Goal: Information Seeking & Learning: Learn about a topic

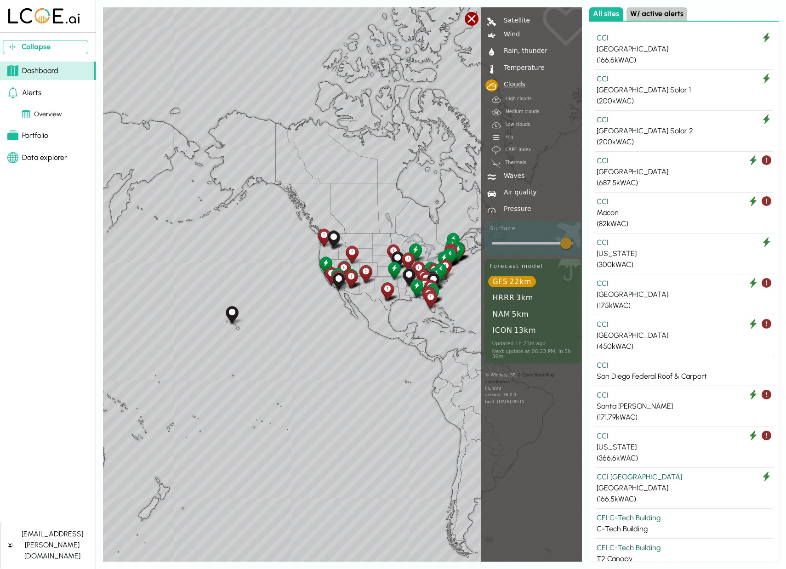
click at [41, 112] on div "Overview" at bounding box center [42, 114] width 40 height 10
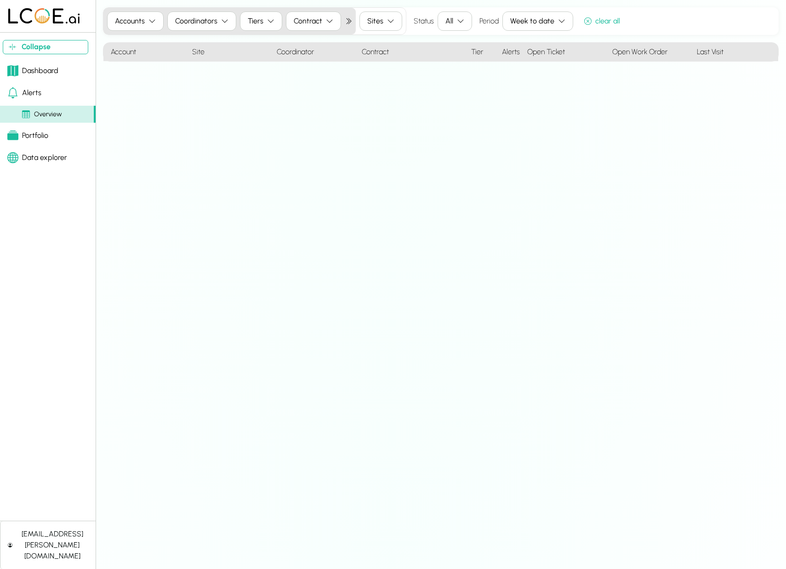
click at [146, 17] on button "Accounts" at bounding box center [135, 20] width 57 height 19
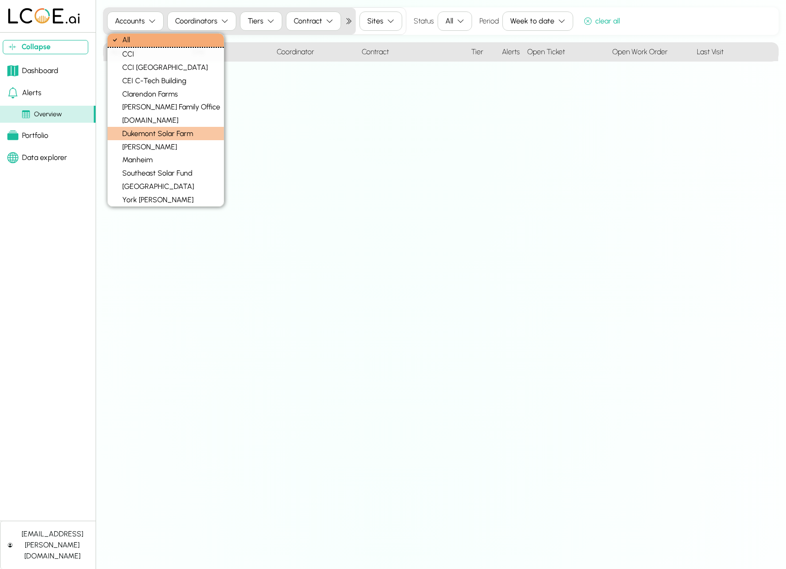
click at [153, 131] on div "Dukemont Solar Farm" at bounding box center [166, 133] width 116 height 13
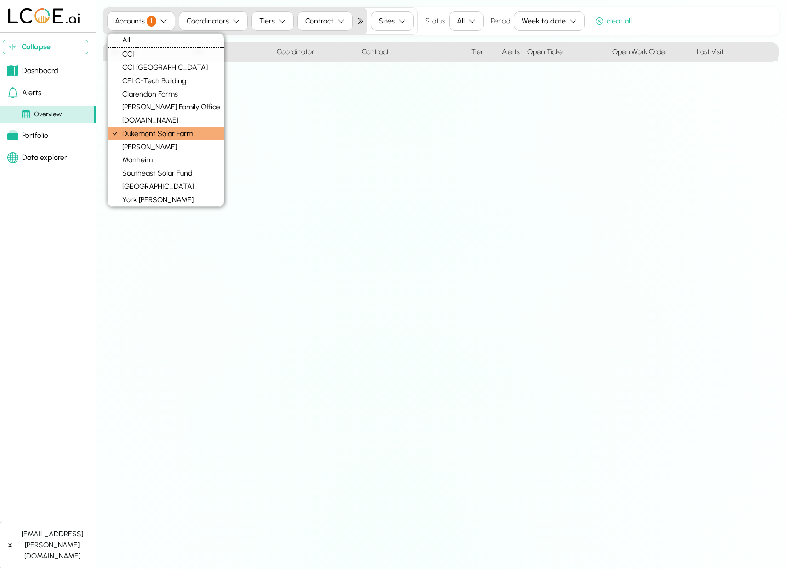
click at [447, 131] on div "Accounts 1 Coordinators Tiers Contract Sites Status All Period Week to date cle…" at bounding box center [441, 284] width 676 height 554
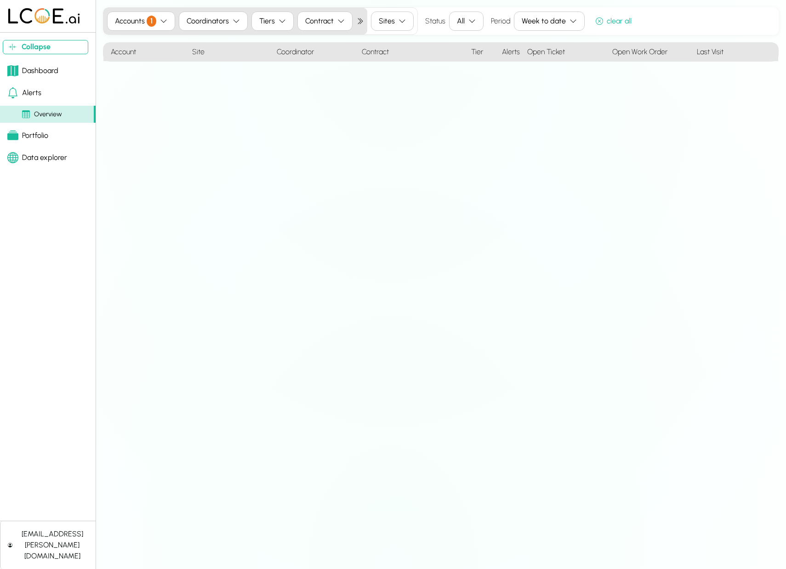
click at [234, 22] on icon "button" at bounding box center [236, 20] width 6 height 3
click at [234, 21] on icon "button" at bounding box center [236, 20] width 7 height 7
click at [277, 20] on button "Tiers" at bounding box center [272, 20] width 42 height 19
click at [337, 21] on icon "button" at bounding box center [340, 20] width 7 height 7
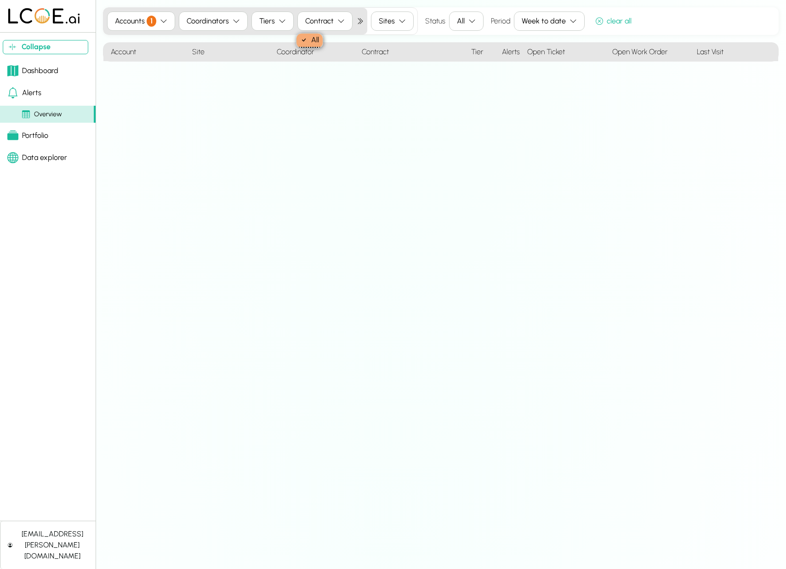
click at [337, 21] on icon "button" at bounding box center [340, 20] width 7 height 7
click at [403, 19] on icon "button" at bounding box center [401, 20] width 7 height 7
click at [571, 18] on icon "button" at bounding box center [572, 20] width 7 height 7
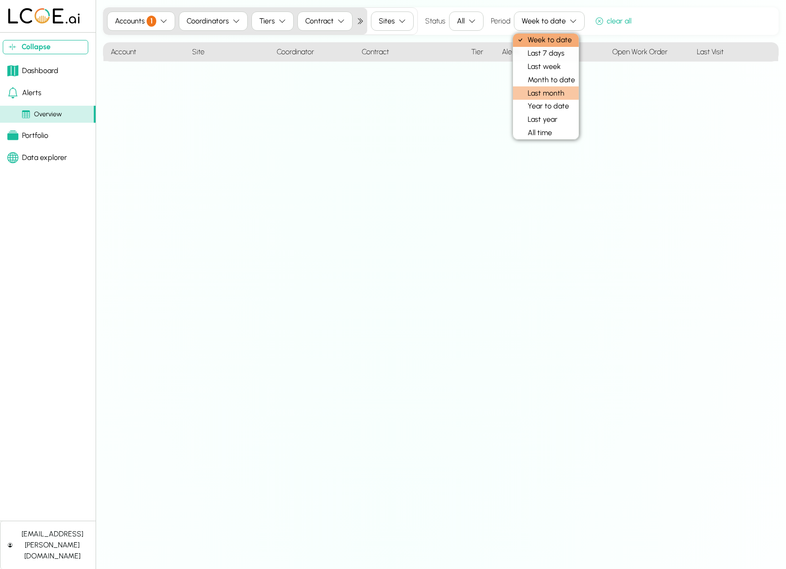
click at [552, 93] on div "Last month" at bounding box center [546, 92] width 66 height 13
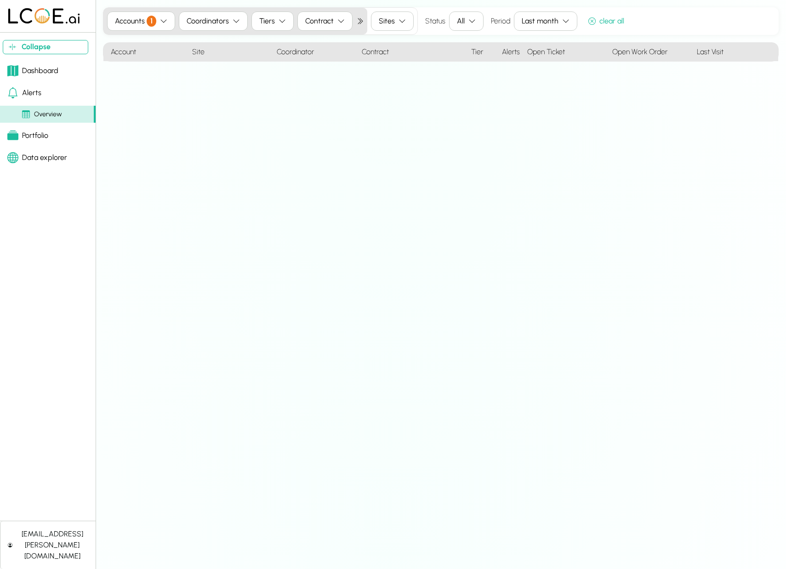
click at [35, 68] on div "Dashboard" at bounding box center [32, 70] width 51 height 11
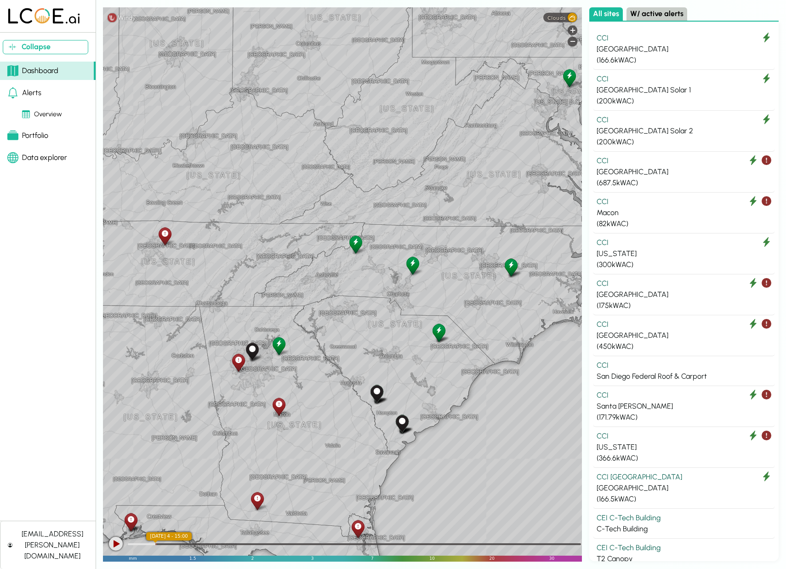
click at [412, 264] on icon at bounding box center [412, 263] width 6 height 10
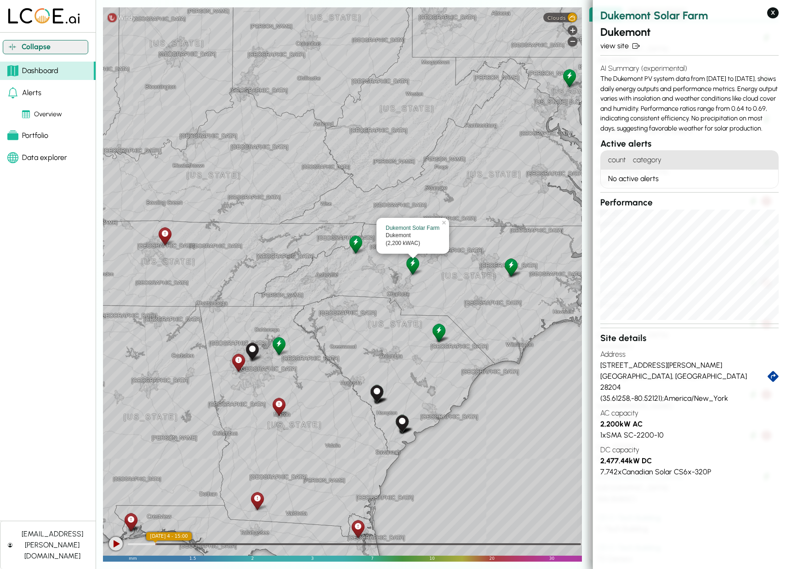
click at [49, 44] on button "Collapse" at bounding box center [45, 47] width 85 height 14
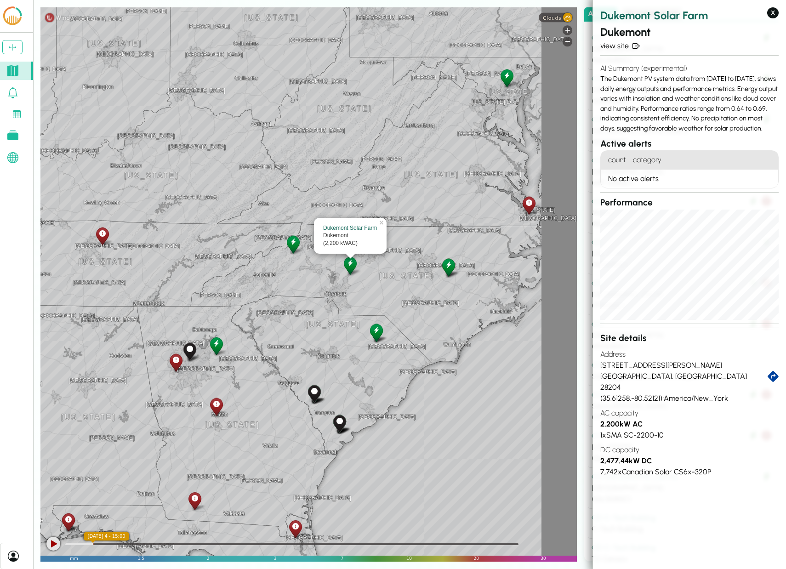
click at [13, 158] on icon at bounding box center [12, 157] width 11 height 11
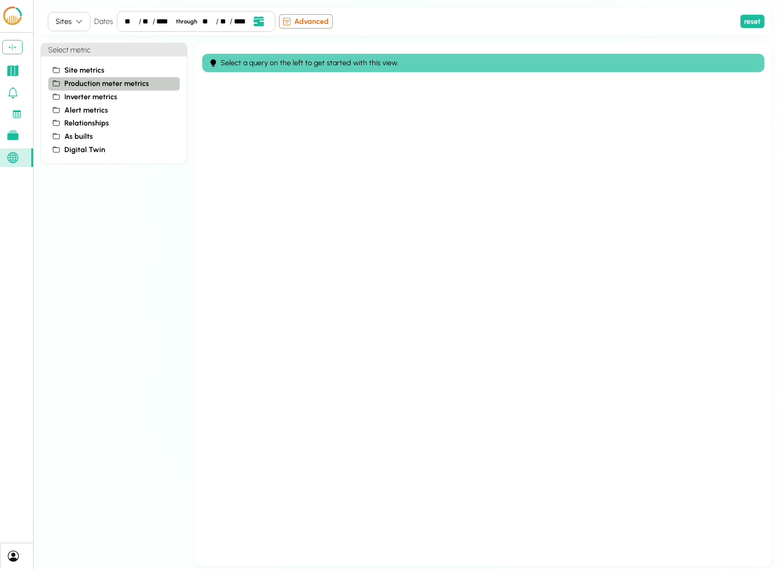
click at [93, 80] on span "Production meter metrics" at bounding box center [106, 83] width 85 height 11
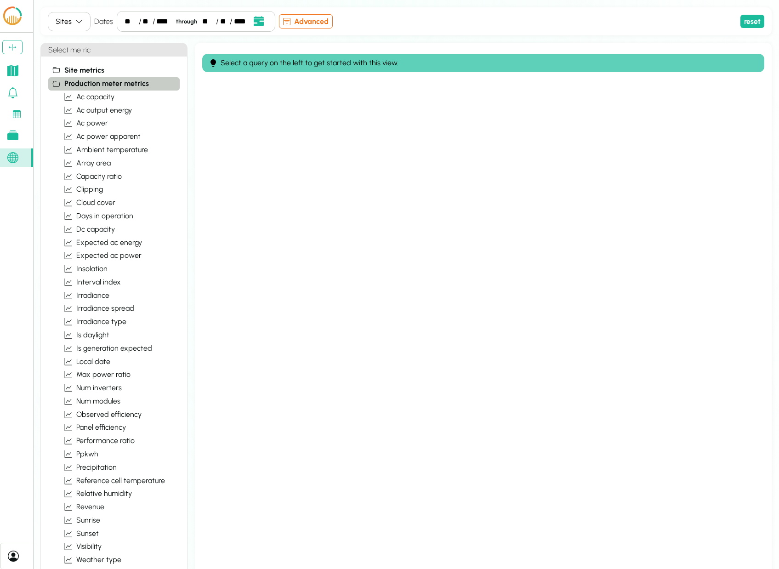
click at [93, 80] on span "Production meter metrics" at bounding box center [106, 83] width 85 height 11
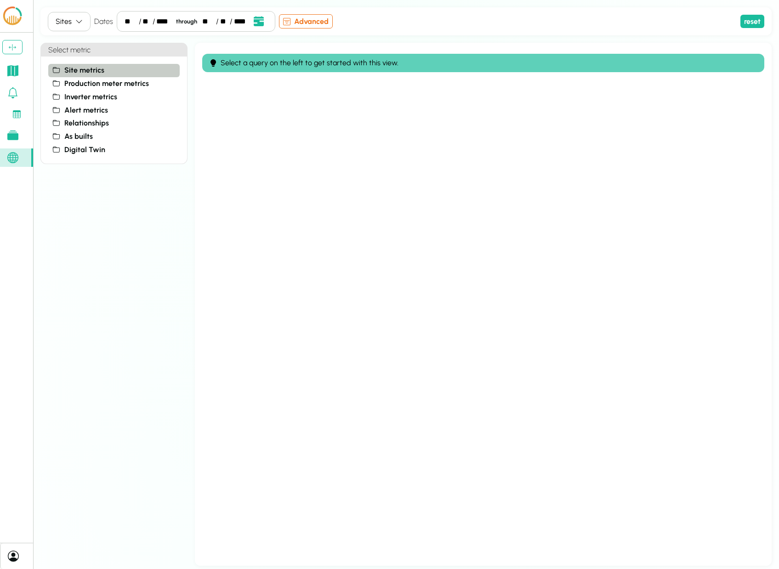
click at [89, 71] on span "Site metrics" at bounding box center [84, 70] width 40 height 11
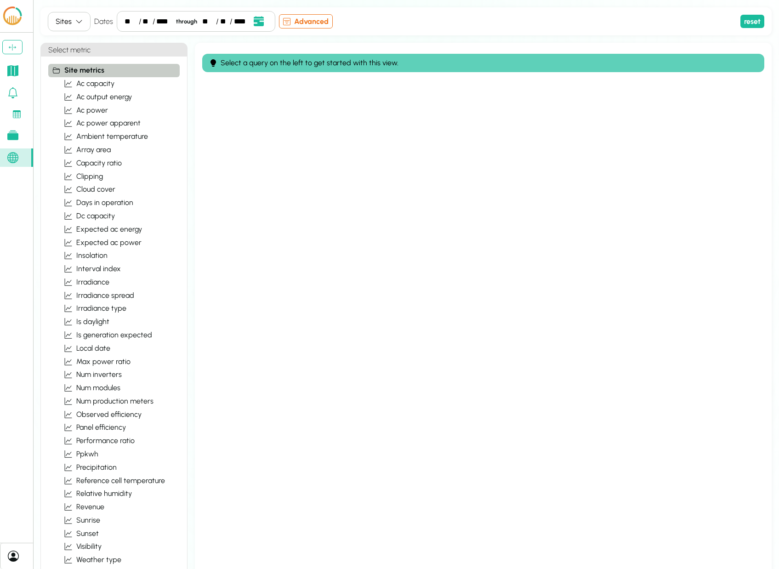
click at [89, 70] on span "Site metrics" at bounding box center [84, 70] width 40 height 11
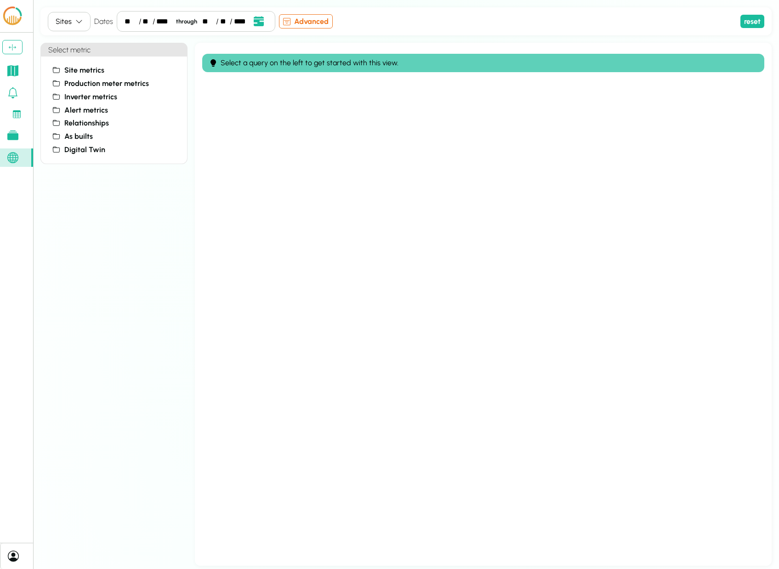
click at [82, 23] on button "Sites" at bounding box center [69, 21] width 43 height 19
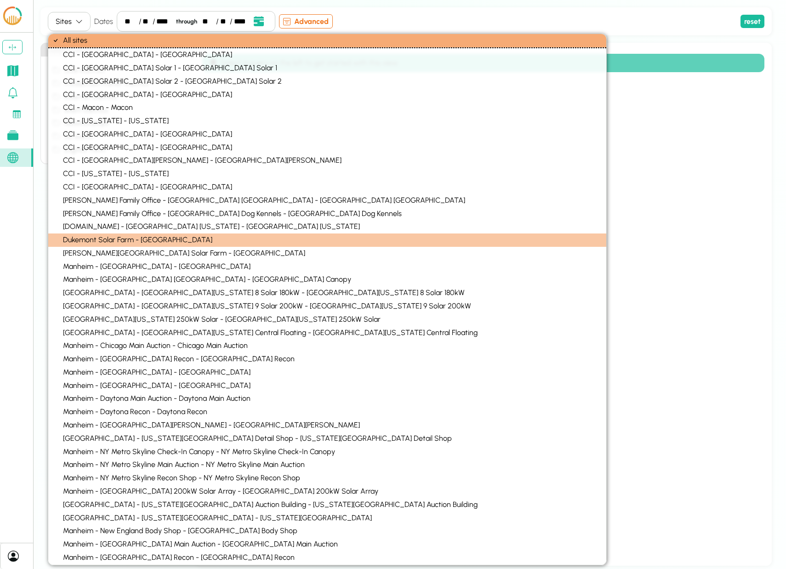
click at [111, 243] on div "Dukemont Solar Farm - [GEOGRAPHIC_DATA]" at bounding box center [327, 239] width 558 height 13
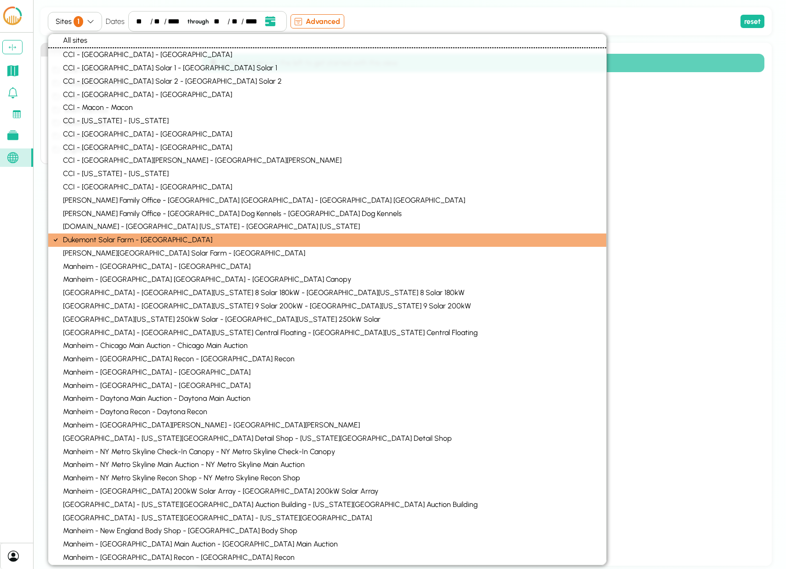
click at [174, 23] on div "****" at bounding box center [175, 21] width 15 height 11
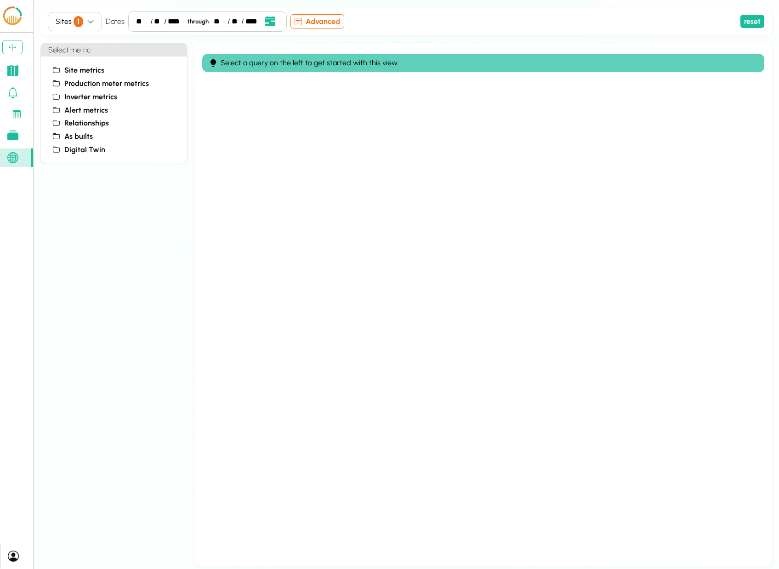
click at [155, 22] on div "**" at bounding box center [158, 21] width 9 height 11
click at [142, 19] on div "**" at bounding box center [142, 21] width 13 height 11
click at [170, 20] on div "****" at bounding box center [175, 21] width 15 height 11
click at [56, 82] on icon at bounding box center [56, 83] width 7 height 6
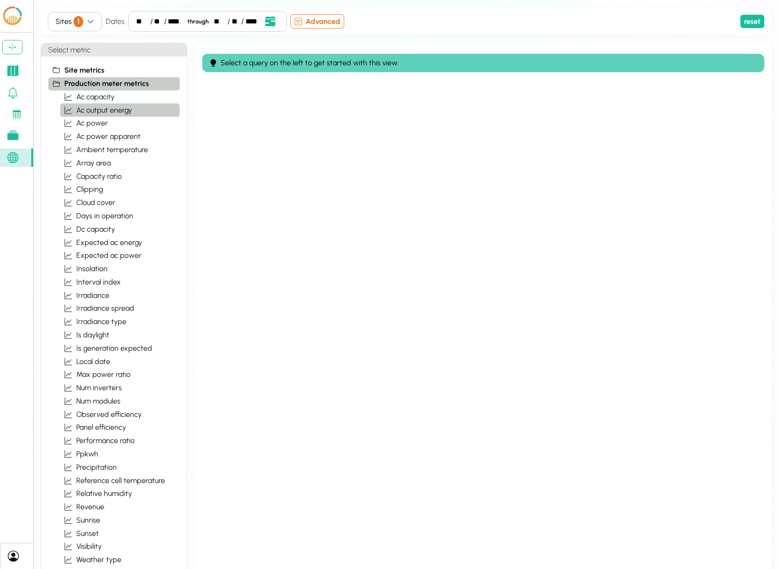
click at [114, 108] on span "ac output energy" at bounding box center [104, 110] width 56 height 11
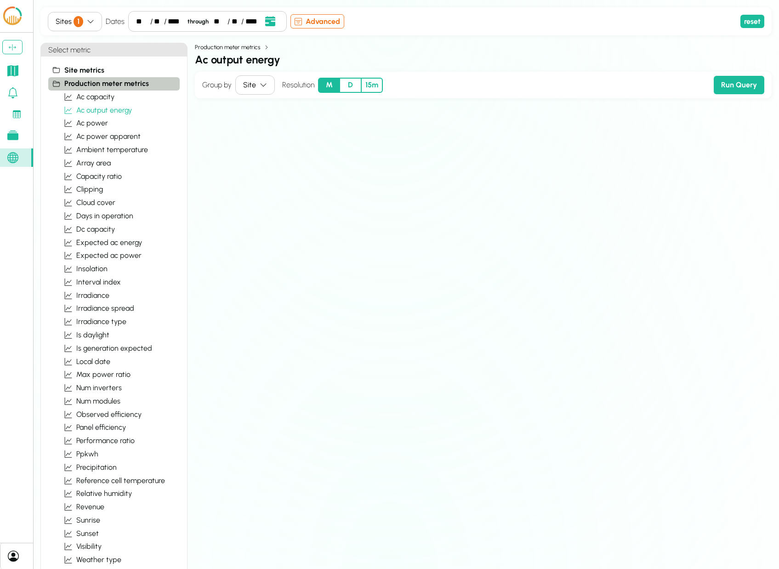
click at [156, 19] on div "**" at bounding box center [158, 21] width 9 height 11
click at [147, 21] on div "**" at bounding box center [142, 21] width 13 height 11
click at [750, 87] on button "Run Query" at bounding box center [739, 85] width 51 height 18
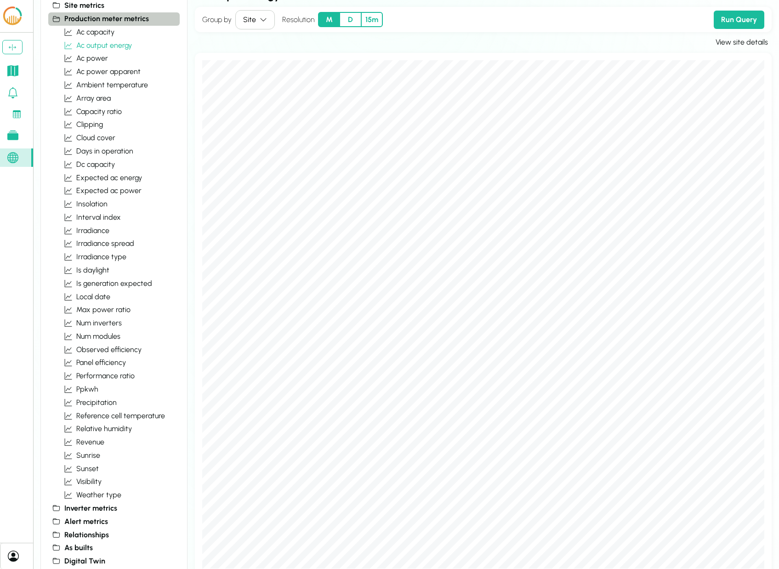
scroll to position [73, 0]
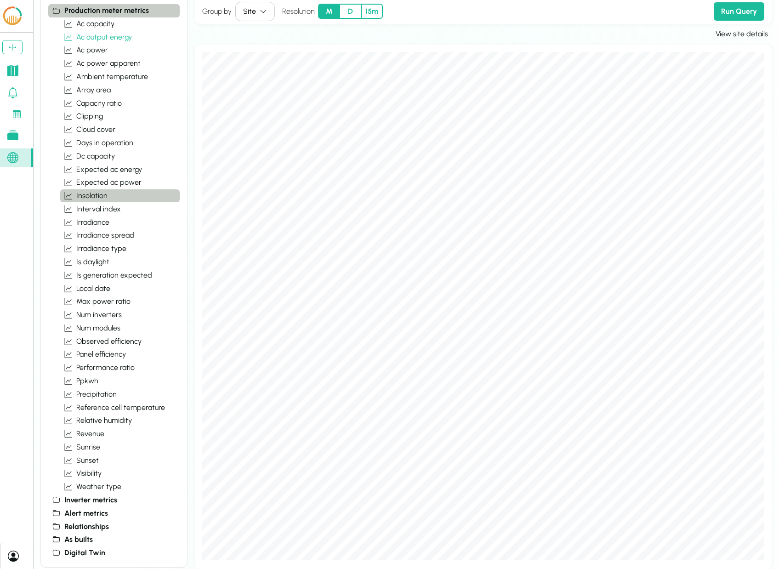
click at [85, 195] on span "insolation" at bounding box center [91, 195] width 31 height 11
click at [106, 34] on span "ac output energy" at bounding box center [104, 37] width 56 height 11
click at [95, 391] on span "precipitation" at bounding box center [96, 394] width 40 height 11
click at [741, 10] on button "Run Query" at bounding box center [739, 11] width 51 height 18
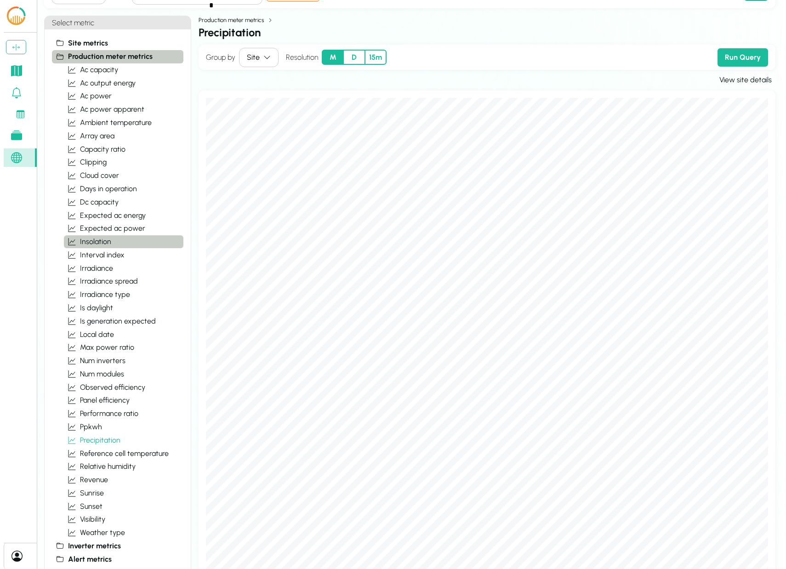
scroll to position [0, 0]
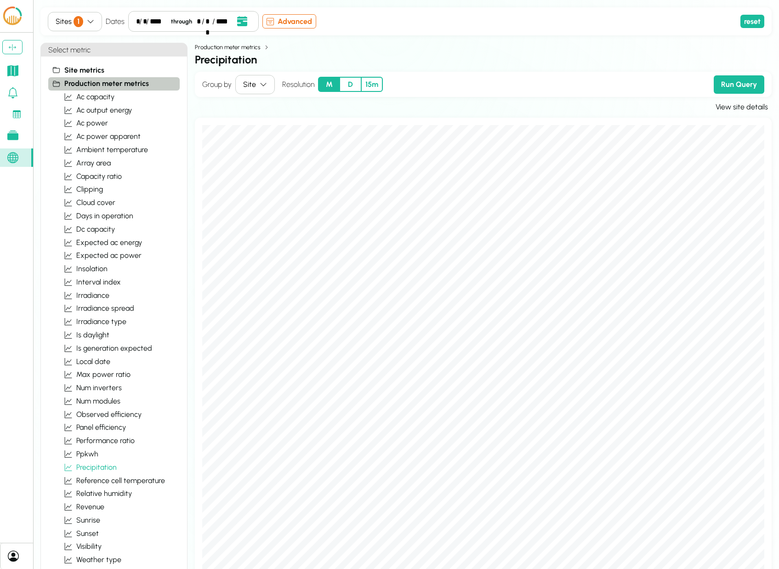
click at [94, 85] on span "Production meter metrics" at bounding box center [106, 83] width 85 height 11
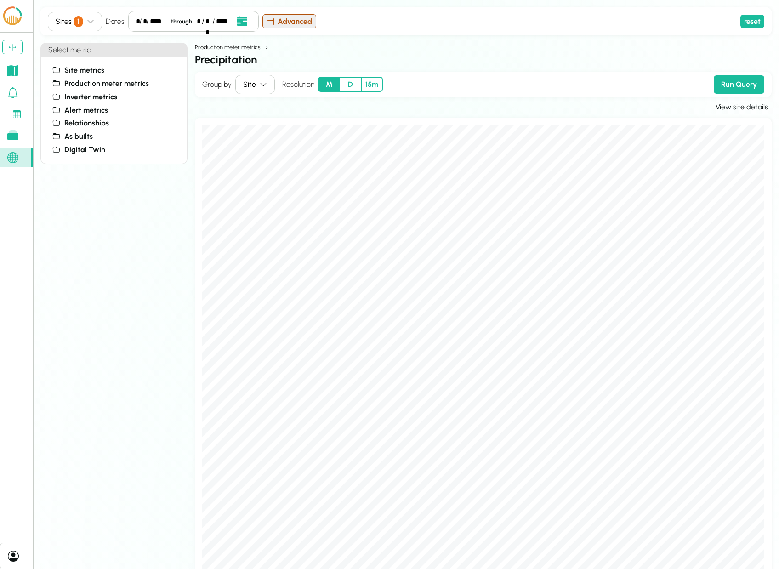
click at [299, 23] on button "Advanced" at bounding box center [289, 21] width 54 height 14
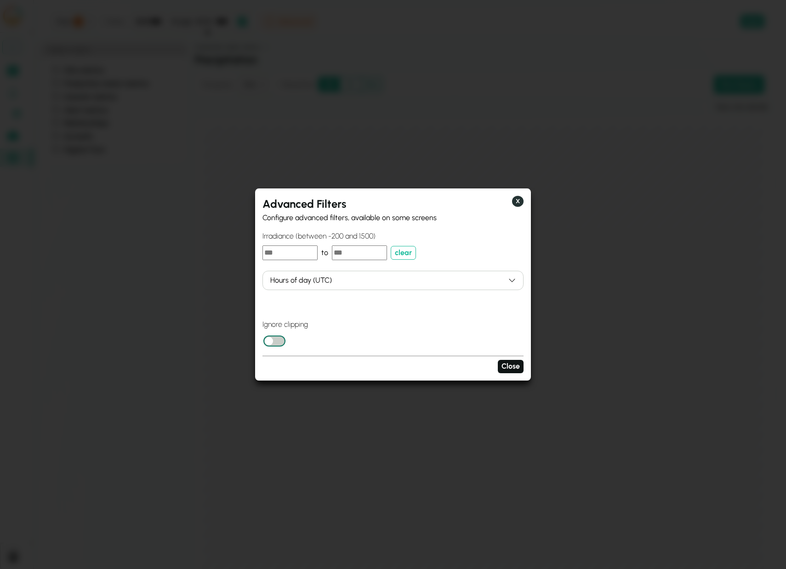
click at [518, 202] on button "X" at bounding box center [517, 201] width 11 height 11
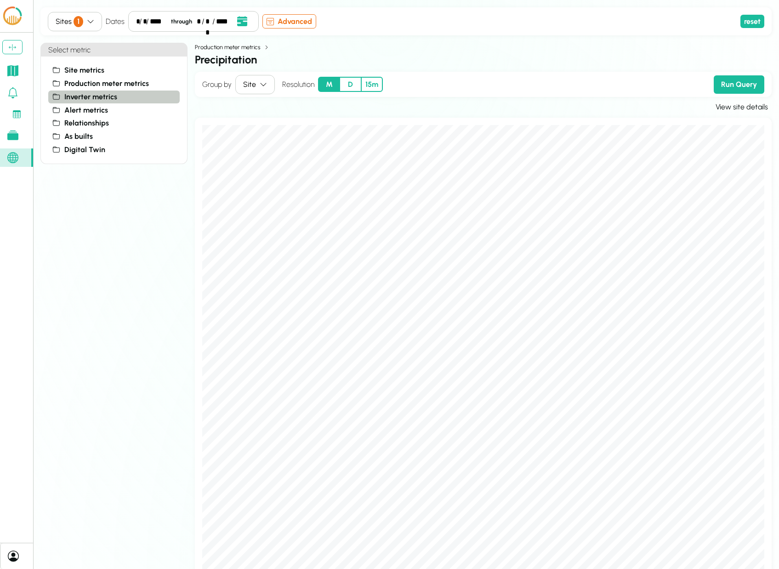
click at [89, 97] on span "Inverter metrics" at bounding box center [90, 96] width 53 height 11
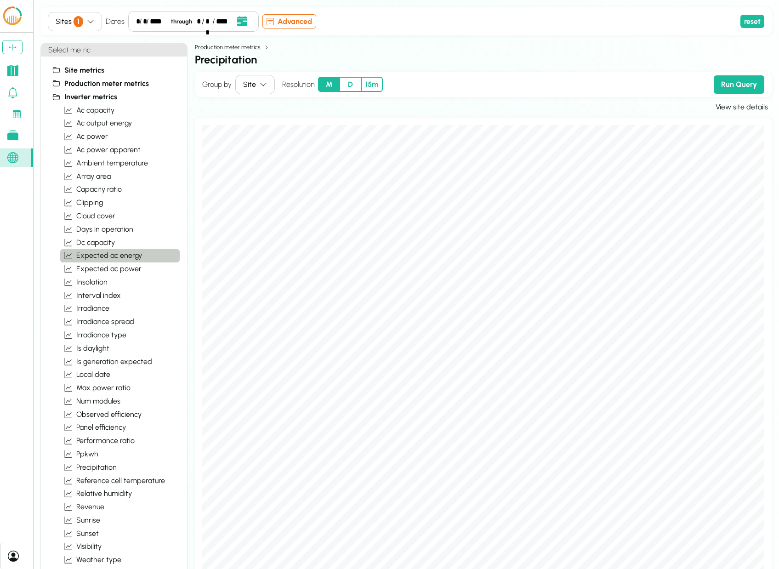
click at [102, 255] on span "expected ac energy" at bounding box center [109, 255] width 66 height 11
click at [116, 122] on span "ac output energy" at bounding box center [104, 123] width 56 height 11
click at [13, 19] on img at bounding box center [12, 16] width 22 height 21
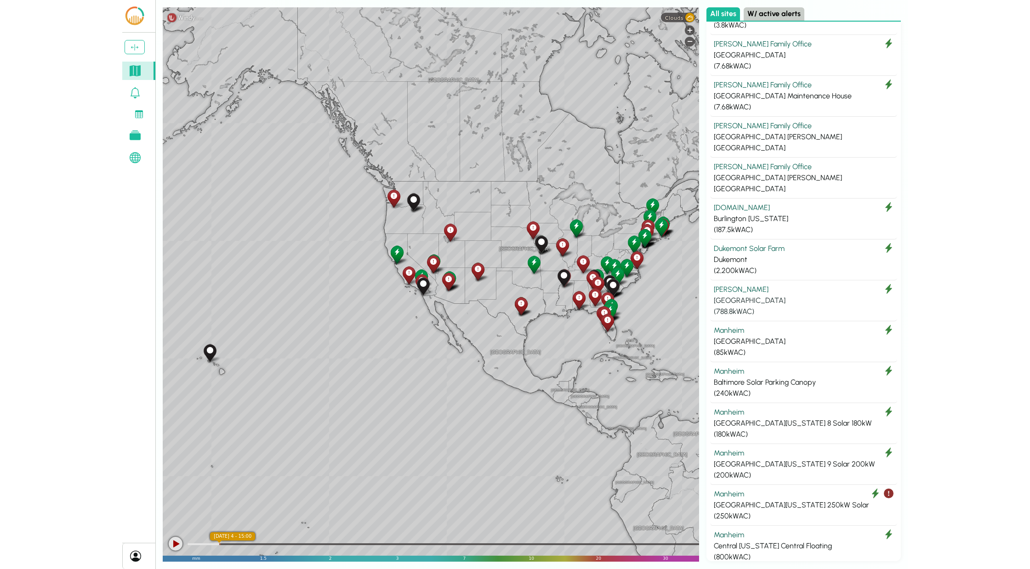
scroll to position [919, 0]
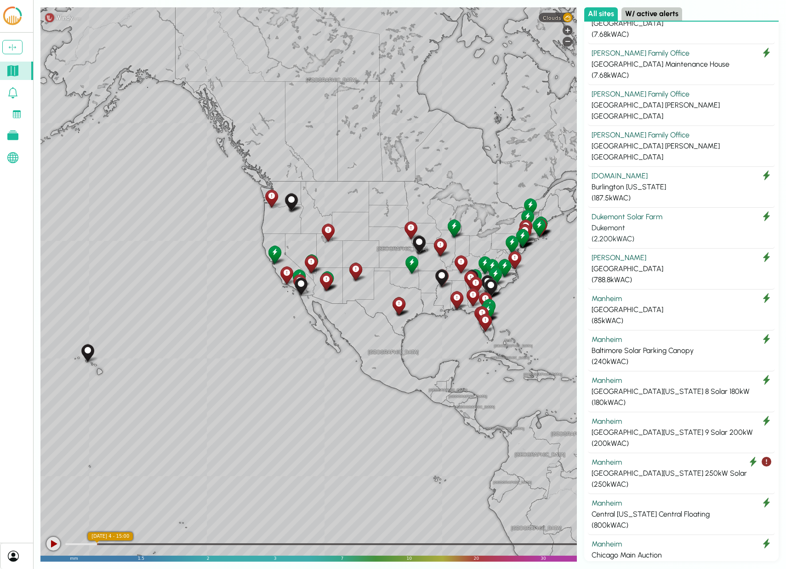
click at [634, 211] on div "Dukemont Solar Farm" at bounding box center [681, 216] width 180 height 11
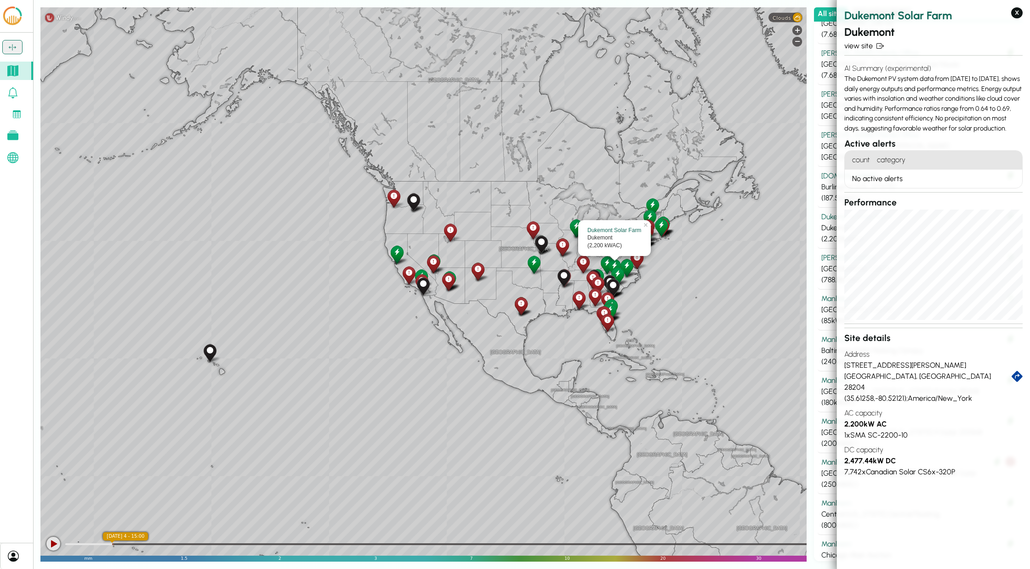
click at [10, 46] on icon at bounding box center [12, 47] width 11 height 7
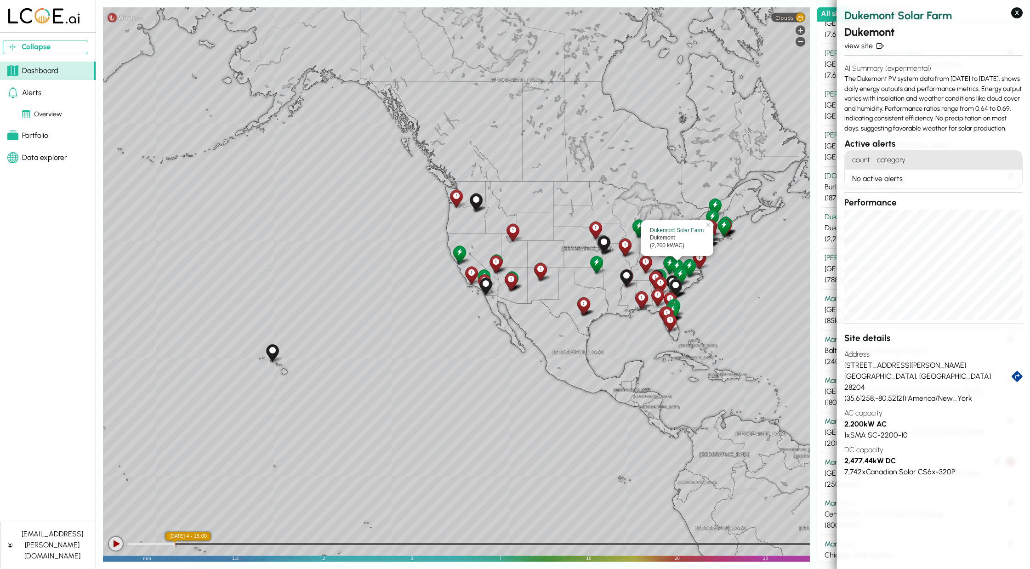
click at [51, 158] on div "Data explorer" at bounding box center [37, 157] width 60 height 11
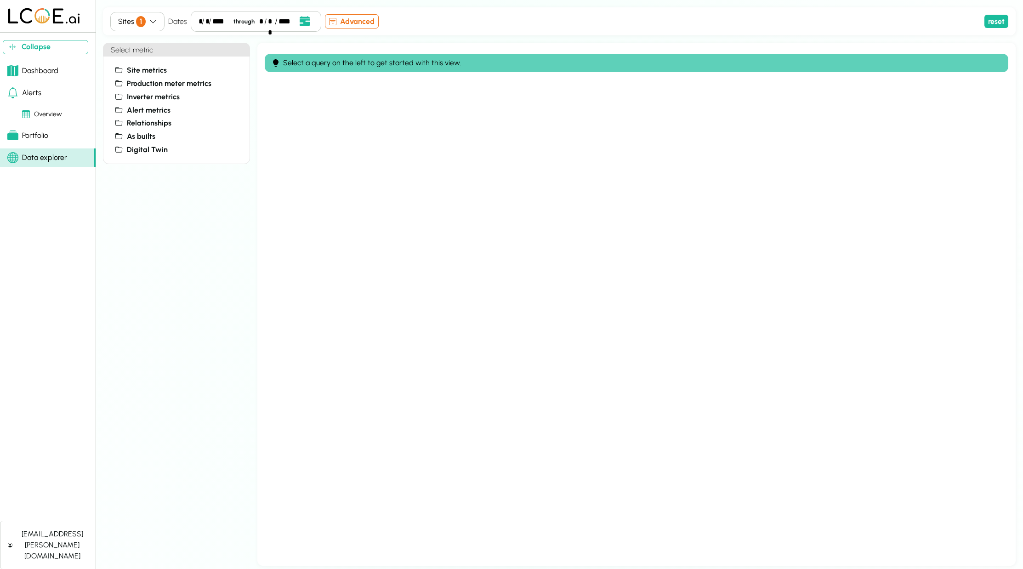
click at [34, 68] on div "Dashboard" at bounding box center [32, 70] width 51 height 11
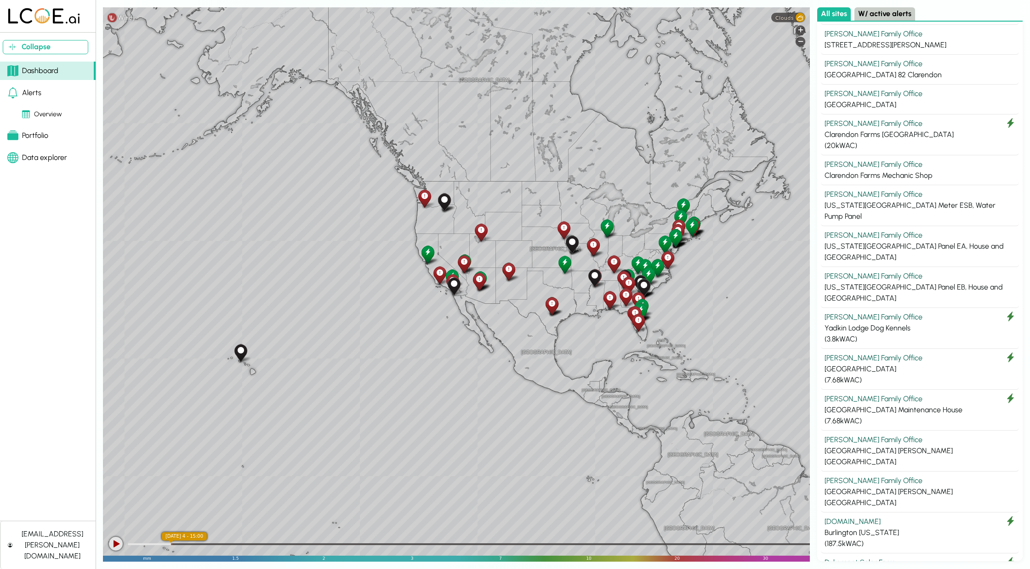
scroll to position [689, 0]
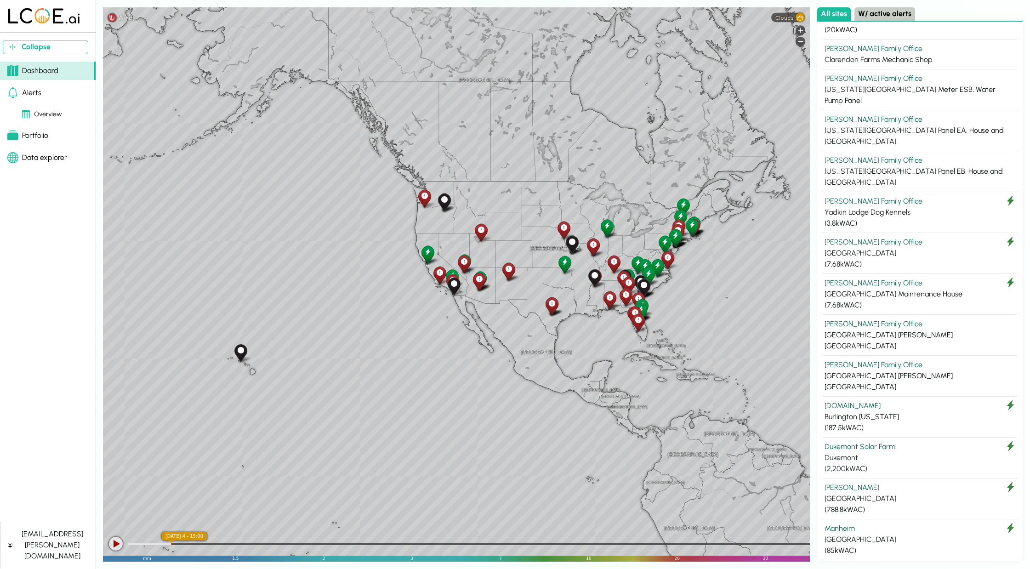
click at [785, 441] on div "Dukemont Solar Farm" at bounding box center [919, 446] width 191 height 11
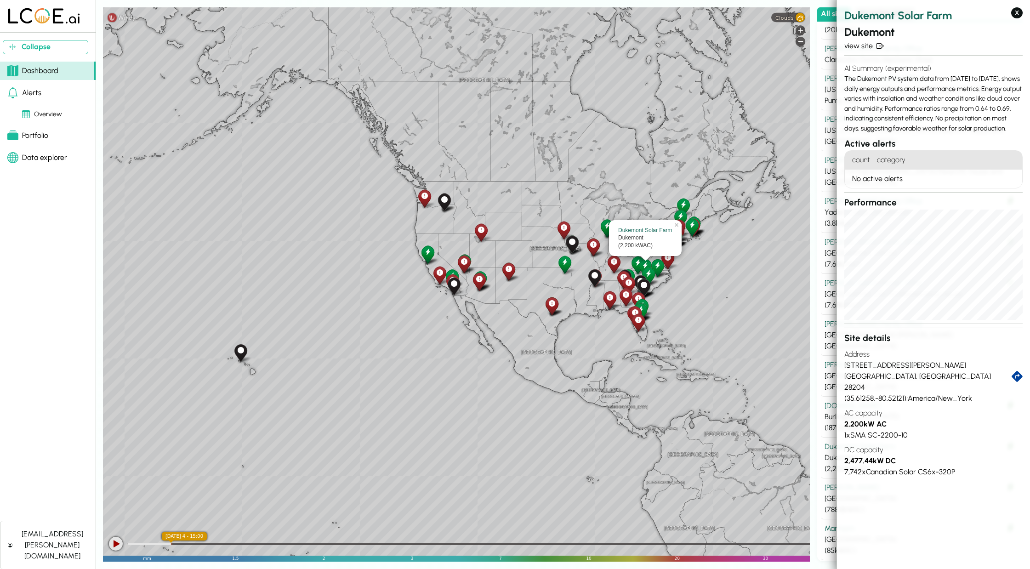
click at [634, 230] on div "Dukemont Solar Farm" at bounding box center [645, 231] width 54 height 8
click at [785, 12] on button "X" at bounding box center [1016, 12] width 11 height 11
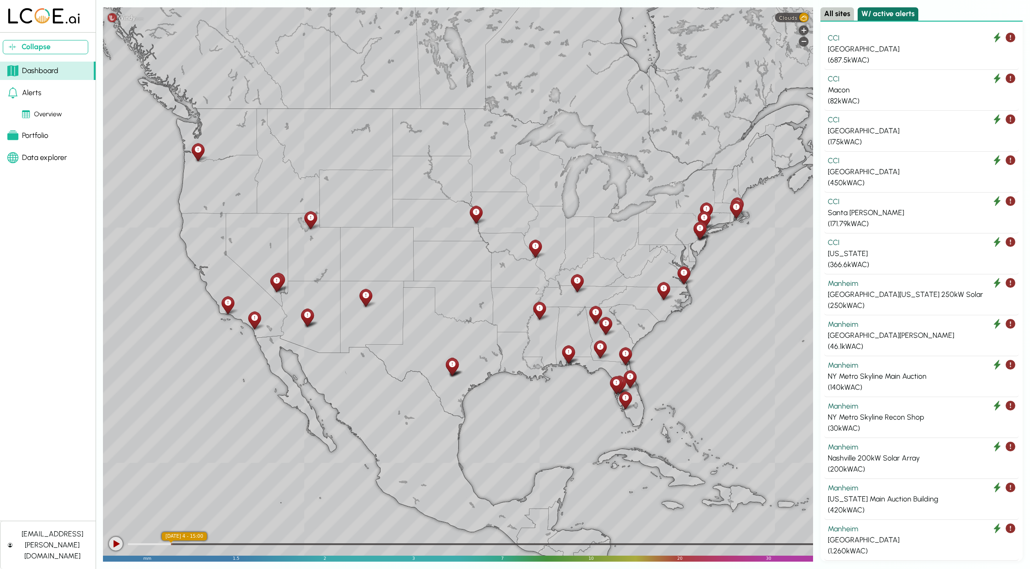
click at [785, 11] on button "W/ active alerts" at bounding box center [888, 13] width 61 height 13
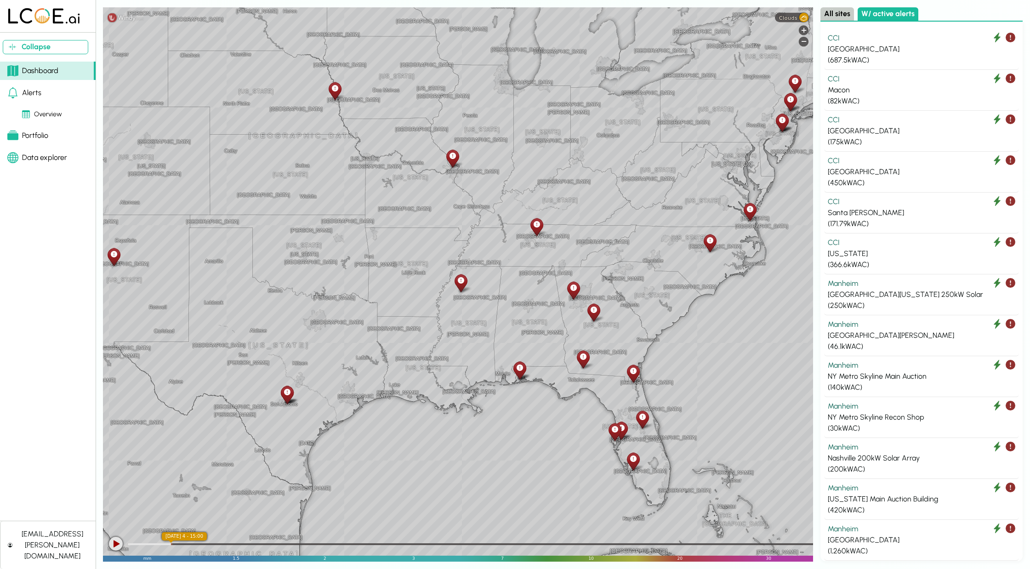
click at [710, 240] on icon at bounding box center [710, 241] width 6 height 10
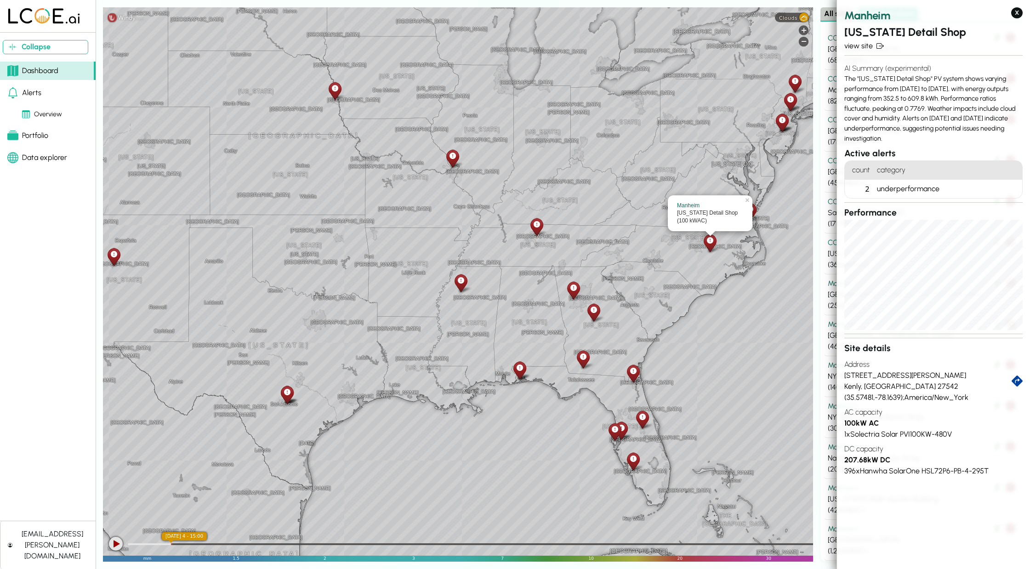
click at [28, 135] on div "Portfolio" at bounding box center [27, 135] width 41 height 11
